Goal: Find specific page/section: Find specific page/section

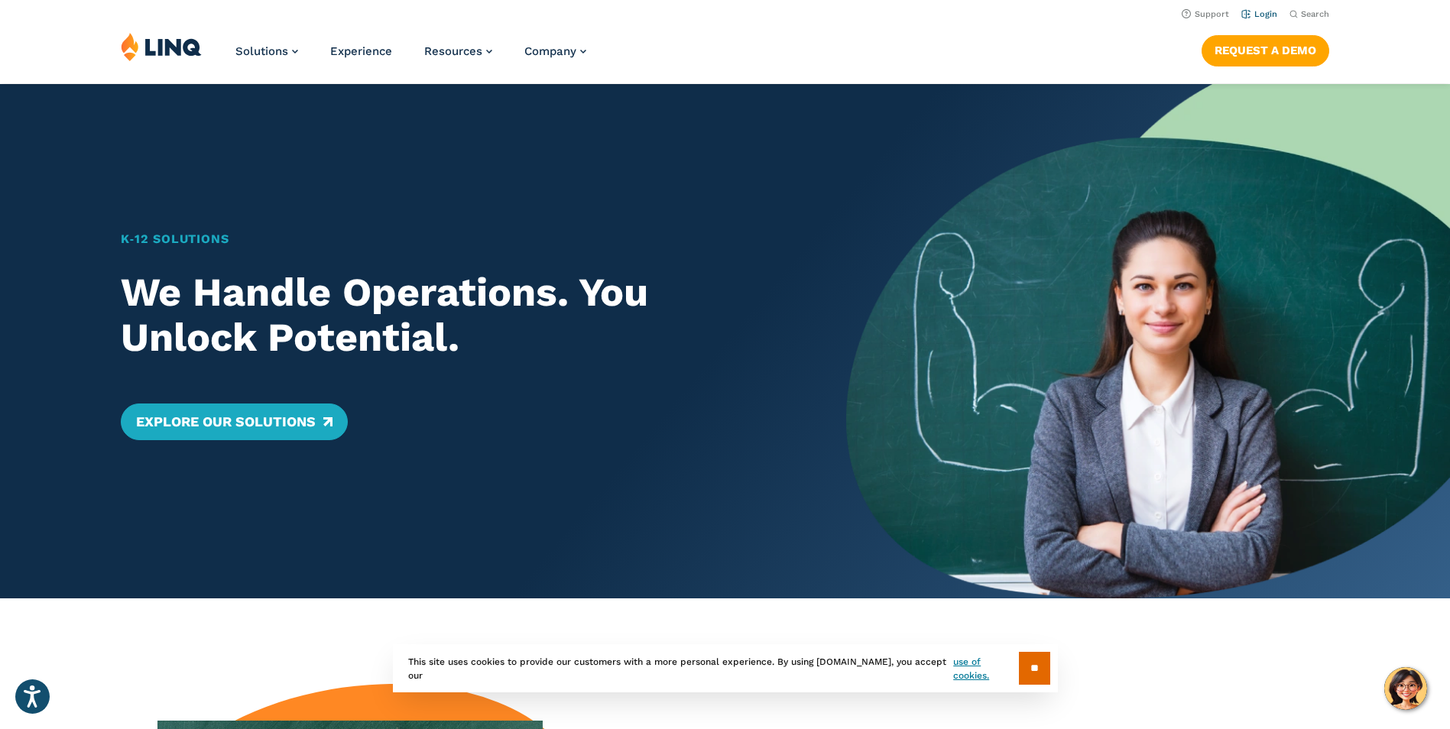
click at [1270, 12] on link "Login" at bounding box center [1259, 14] width 36 height 10
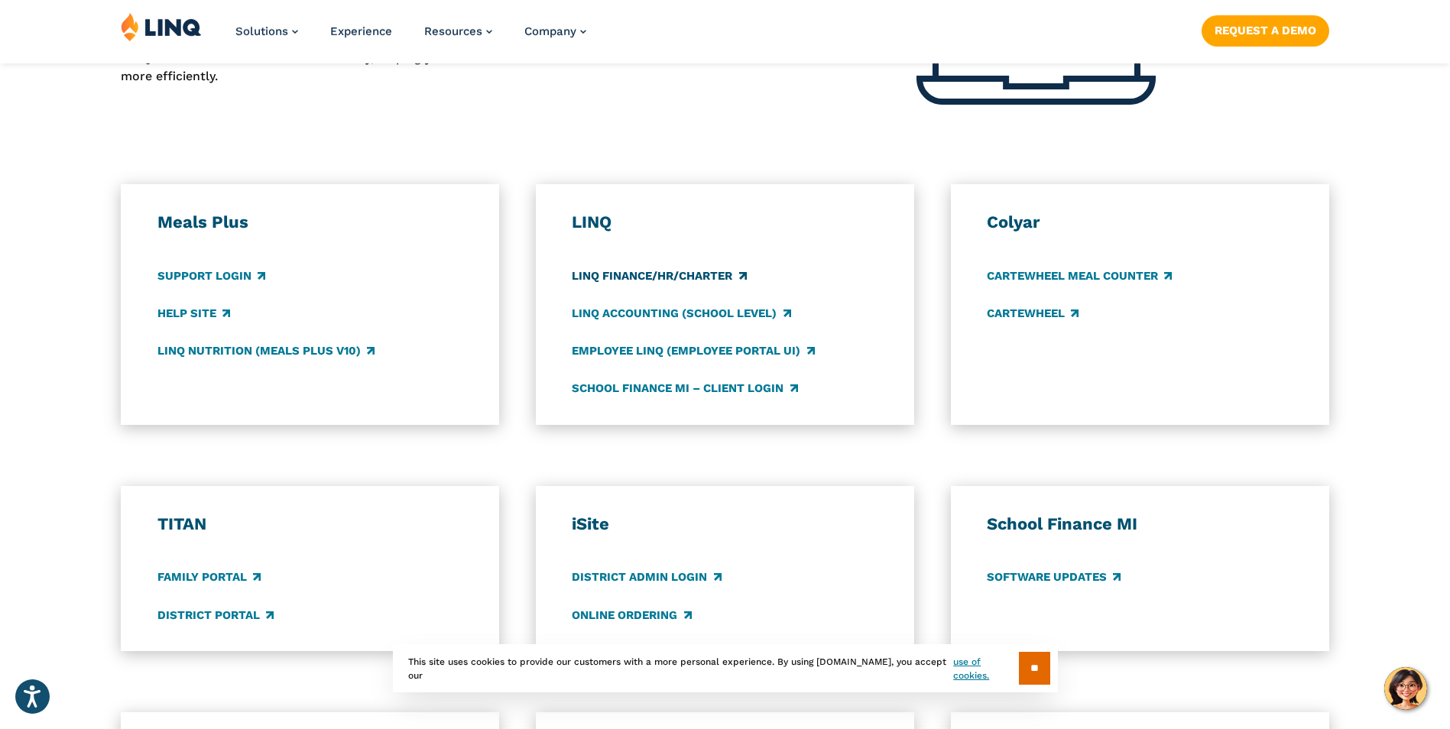
scroll to position [764, 0]
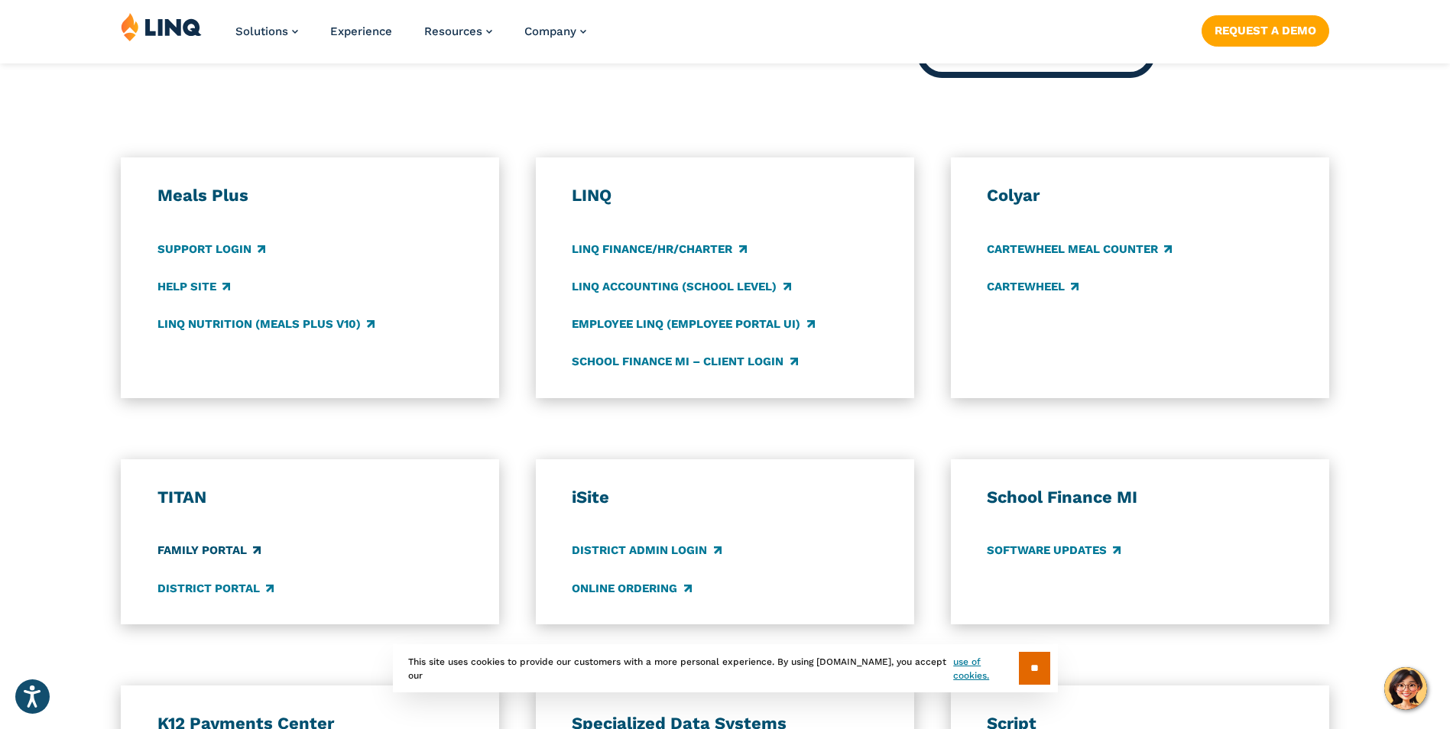
click at [205, 549] on link "Family Portal" at bounding box center [208, 551] width 103 height 17
